Goal: Task Accomplishment & Management: Use online tool/utility

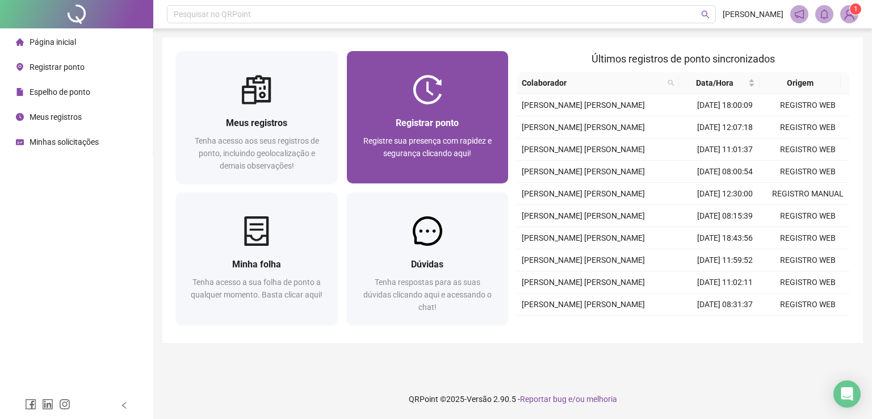
click at [464, 100] on div at bounding box center [428, 90] width 162 height 30
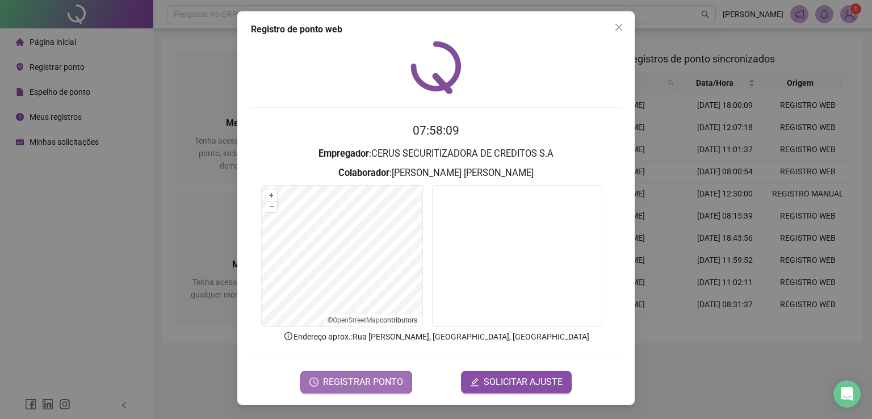
click at [383, 382] on span "REGISTRAR PONTO" at bounding box center [363, 382] width 80 height 14
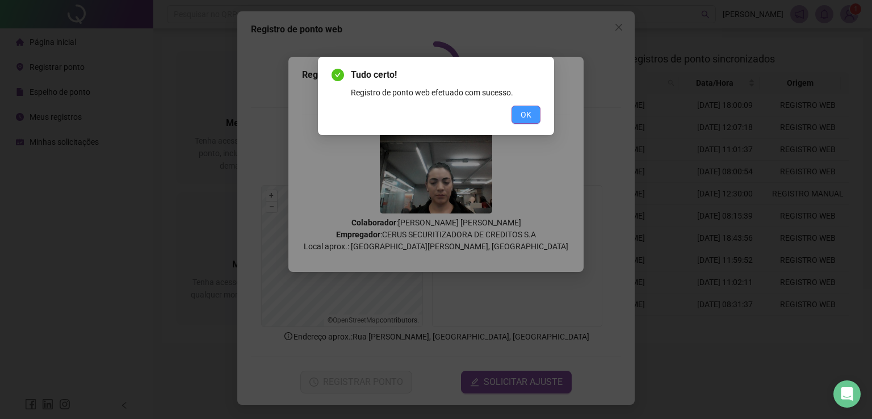
click at [529, 123] on button "OK" at bounding box center [525, 115] width 29 height 18
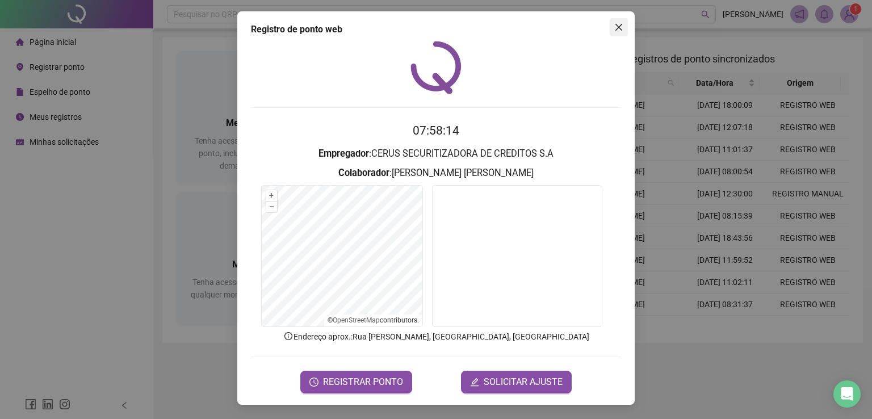
click at [620, 30] on icon "close" at bounding box center [618, 27] width 9 height 9
